Goal: Task Accomplishment & Management: Use online tool/utility

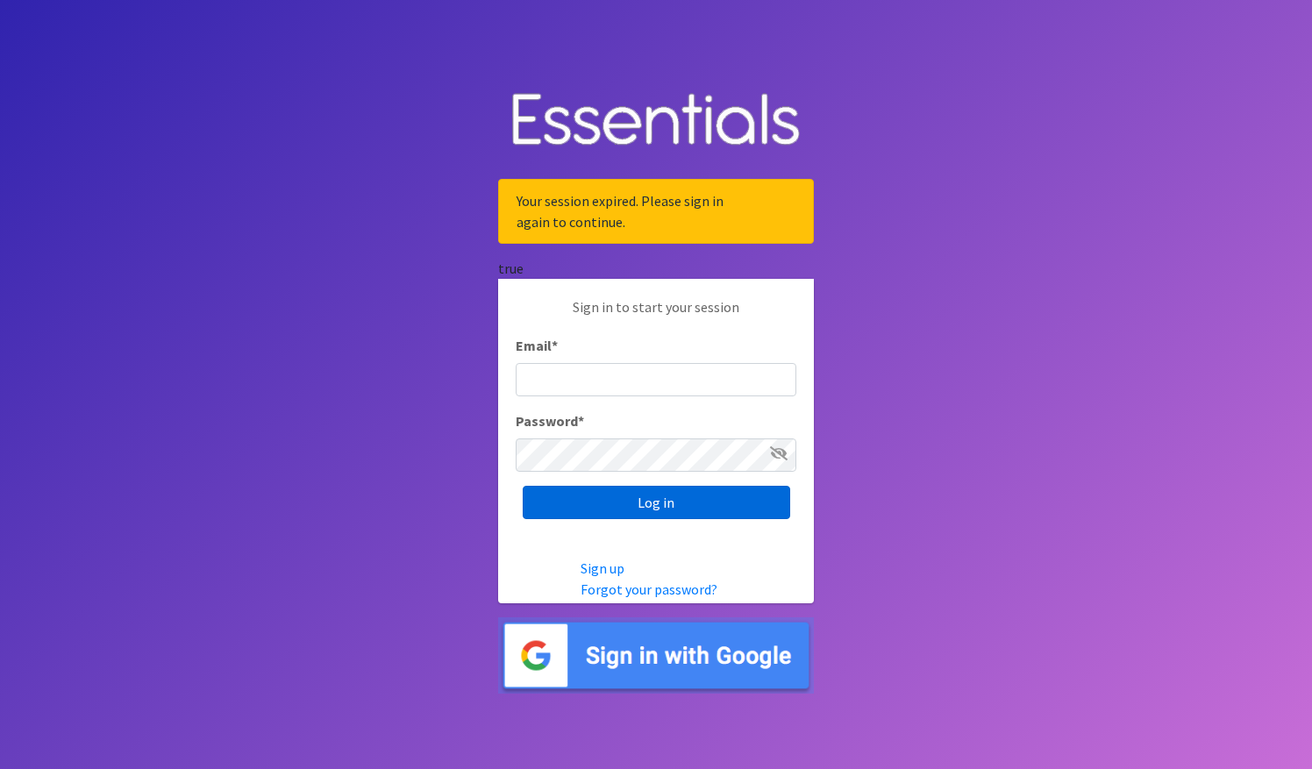
type input "operations@tampabaydiaperbank.org"
click at [669, 503] on input "Log in" at bounding box center [656, 502] width 267 height 33
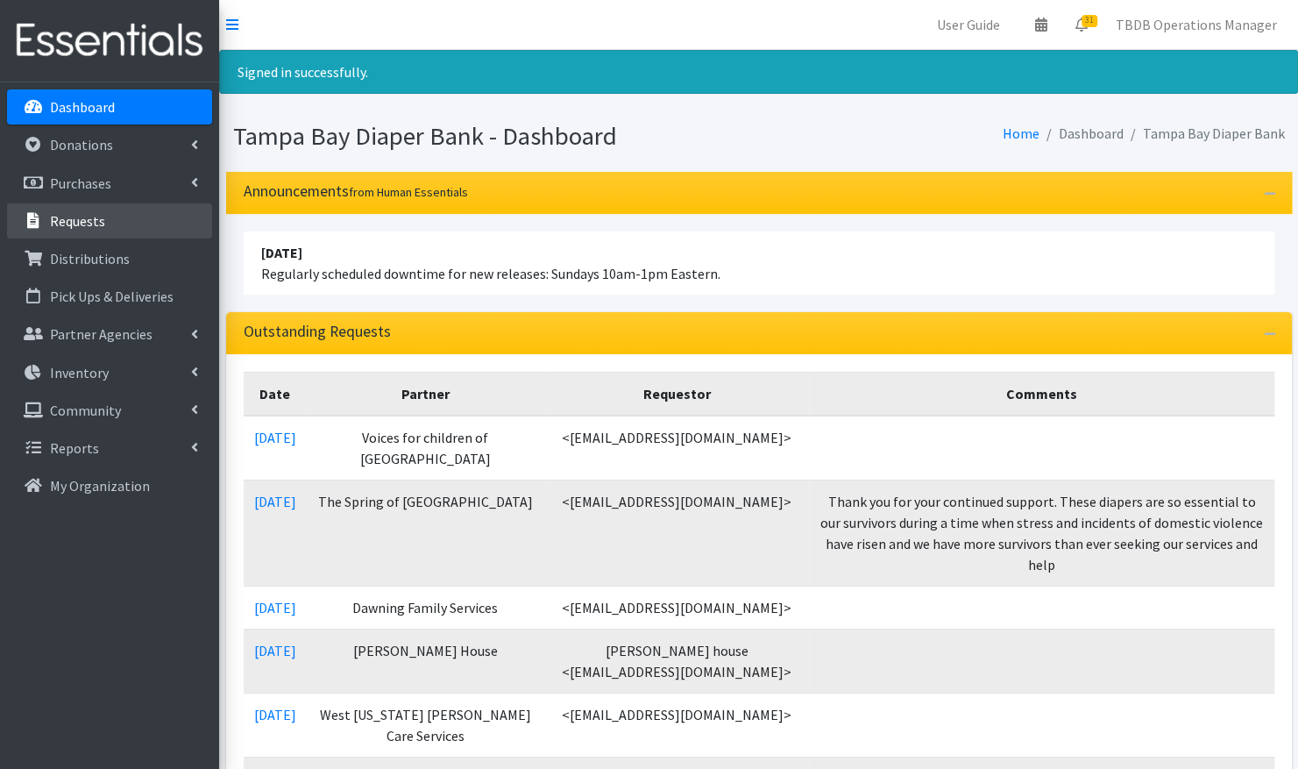
click at [124, 224] on link "Requests" at bounding box center [109, 220] width 205 height 35
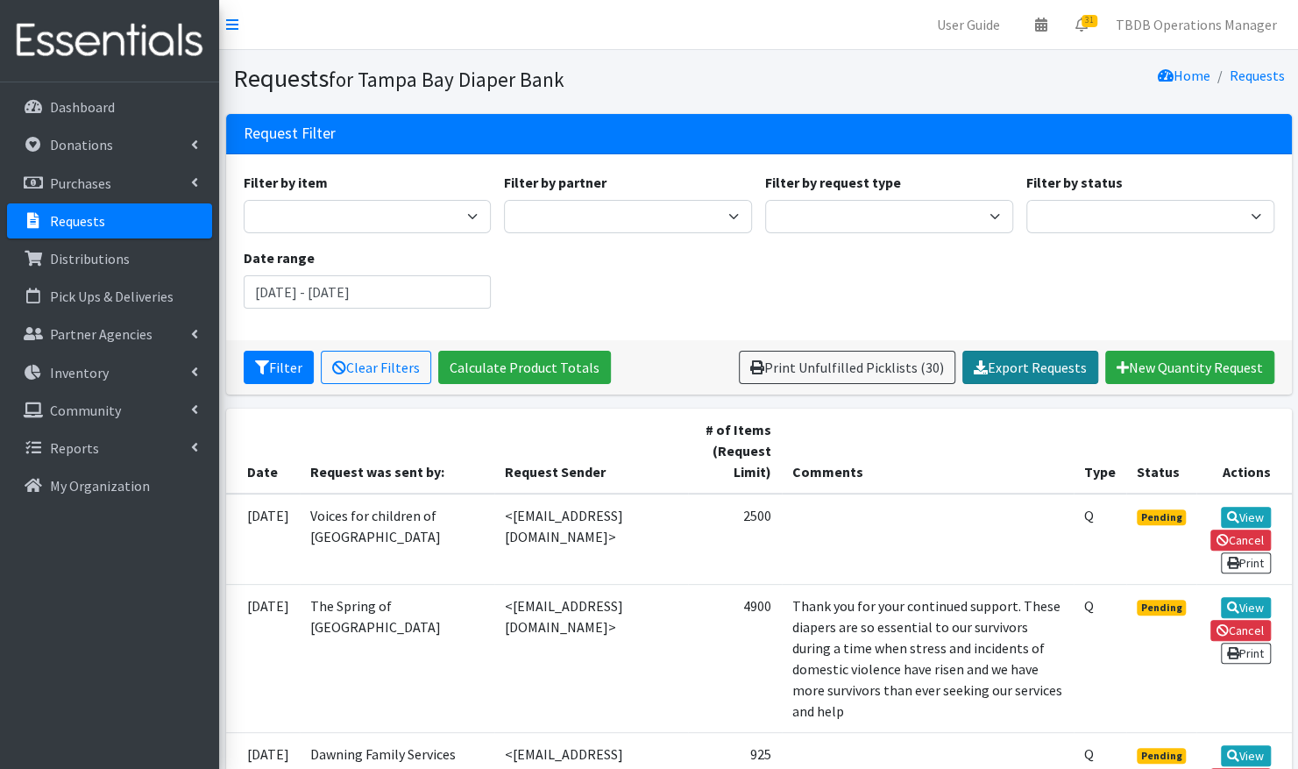
click at [1033, 368] on link "Export Requests" at bounding box center [1031, 367] width 136 height 33
click at [704, 294] on div "Filter by item Adult Large/X-Large Adult Medium/Large Adult Small/Medium Adult …" at bounding box center [759, 247] width 1044 height 151
click at [1076, 371] on link "Please wait..." at bounding box center [1049, 367] width 100 height 33
click at [131, 221] on link "Requests" at bounding box center [109, 220] width 205 height 35
drag, startPoint x: 1067, startPoint y: 365, endPoint x: 997, endPoint y: 371, distance: 70.4
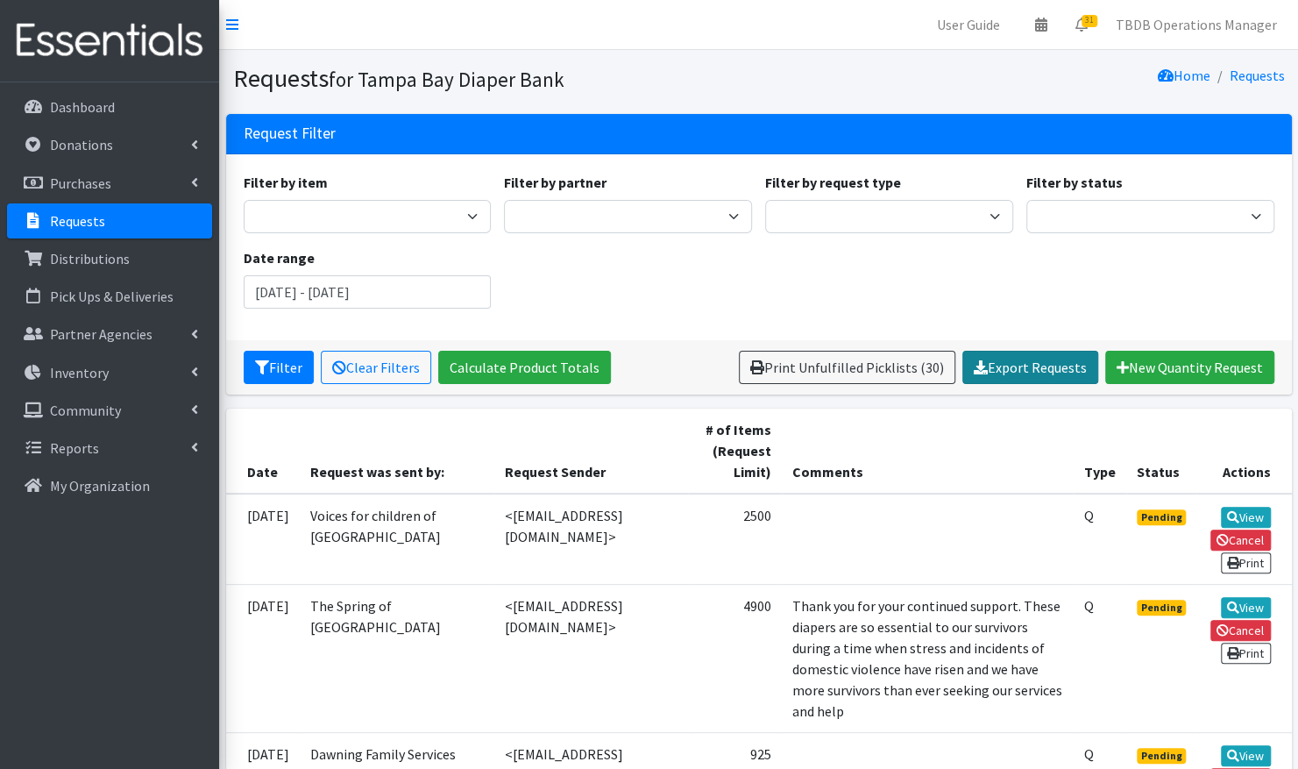
click at [997, 371] on link "Export Requests" at bounding box center [1031, 367] width 136 height 33
